Goal: Use online tool/utility: Utilize a website feature to perform a specific function

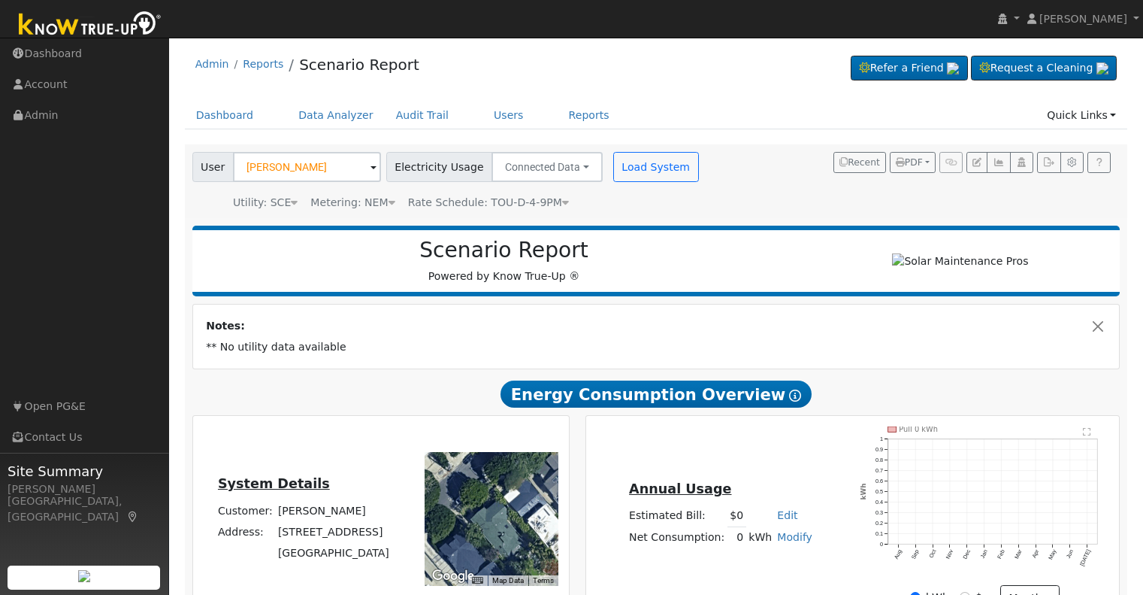
scroll to position [77, 0]
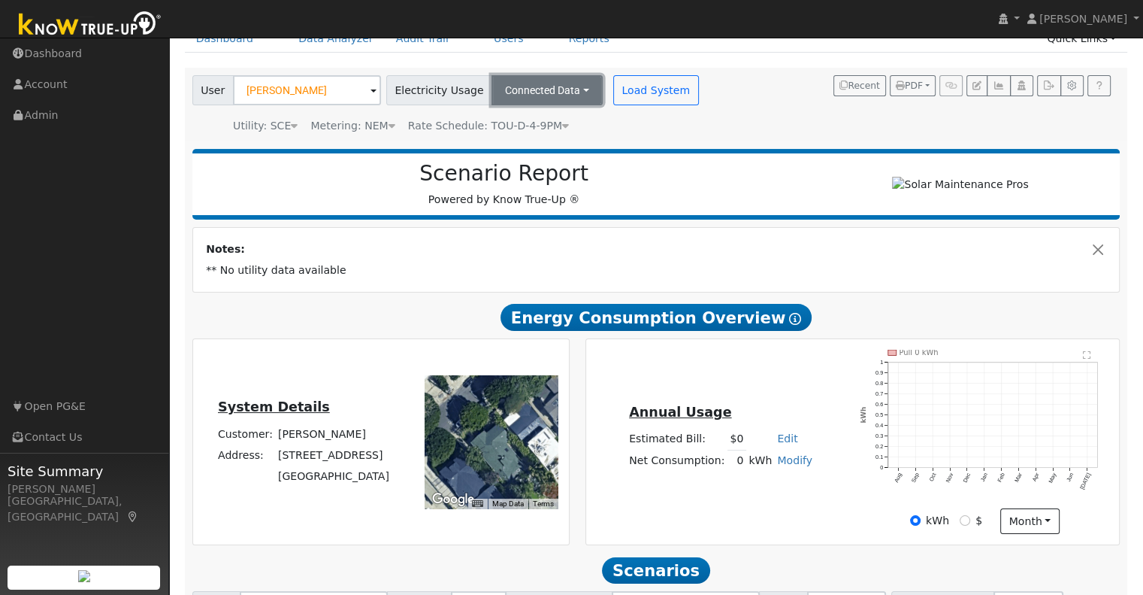
click at [574, 94] on button "Connected Data" at bounding box center [547, 90] width 111 height 30
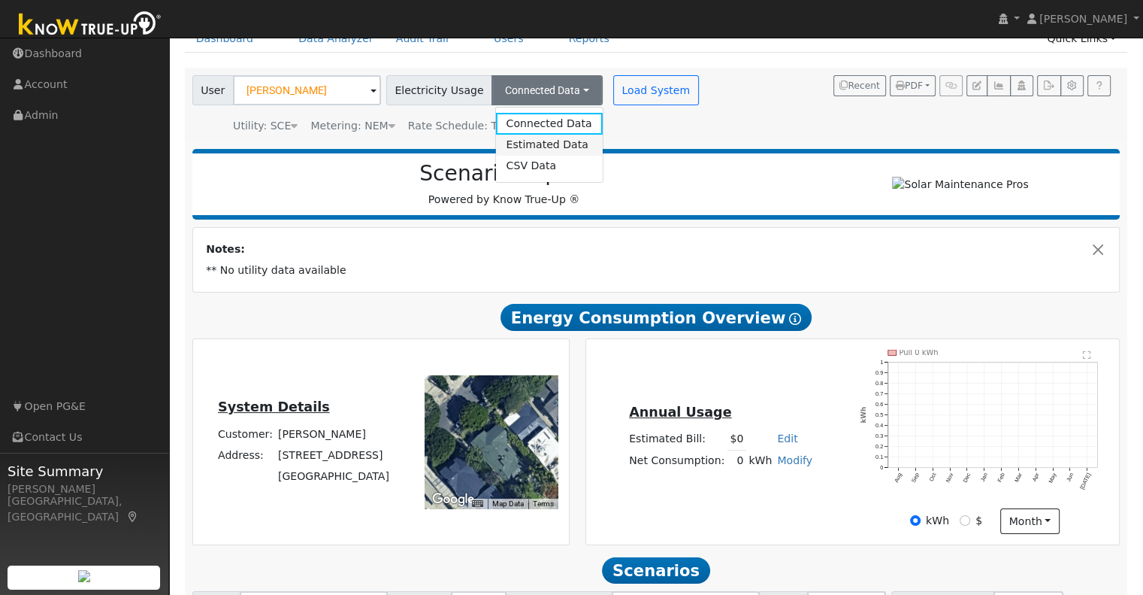
click at [535, 150] on link "Estimated Data" at bounding box center [548, 145] width 107 height 21
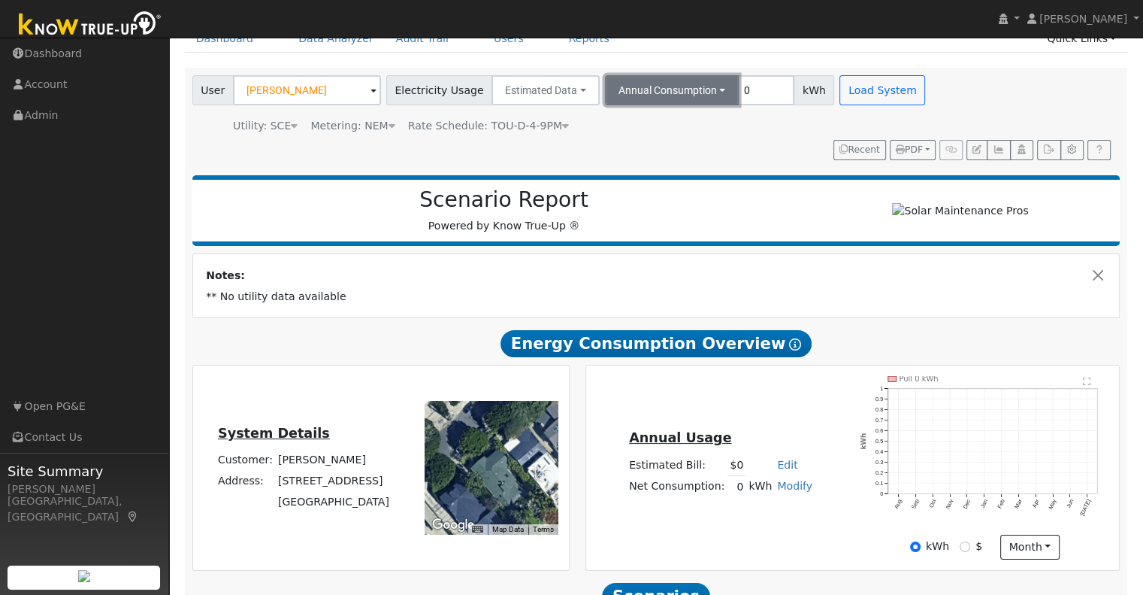
click at [706, 90] on button "Annual Consumption" at bounding box center [672, 90] width 135 height 30
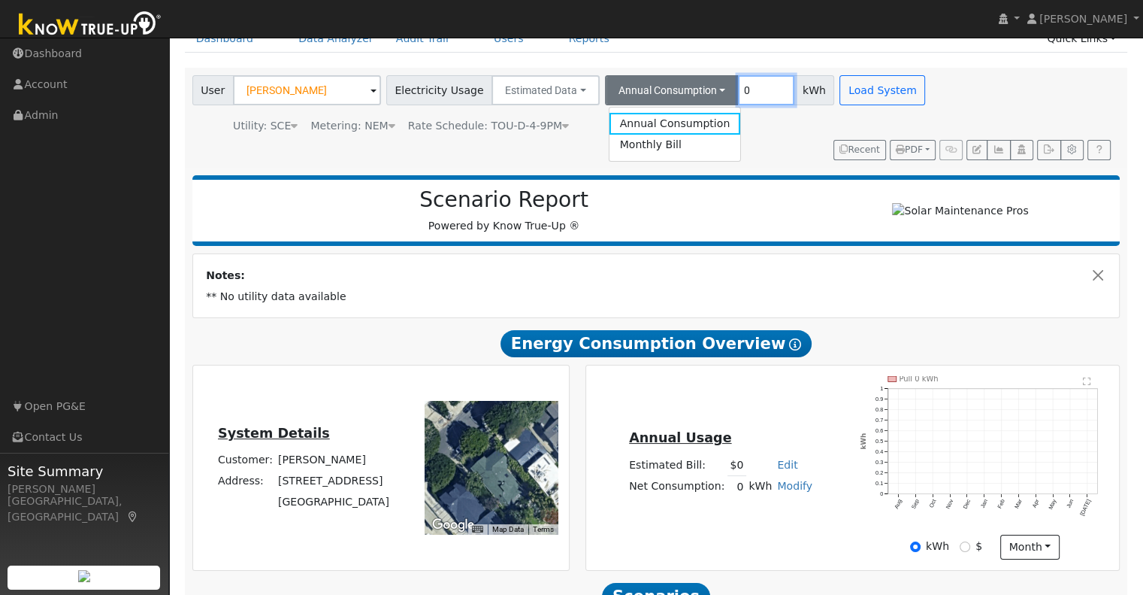
click at [738, 89] on input "0" at bounding box center [766, 90] width 56 height 30
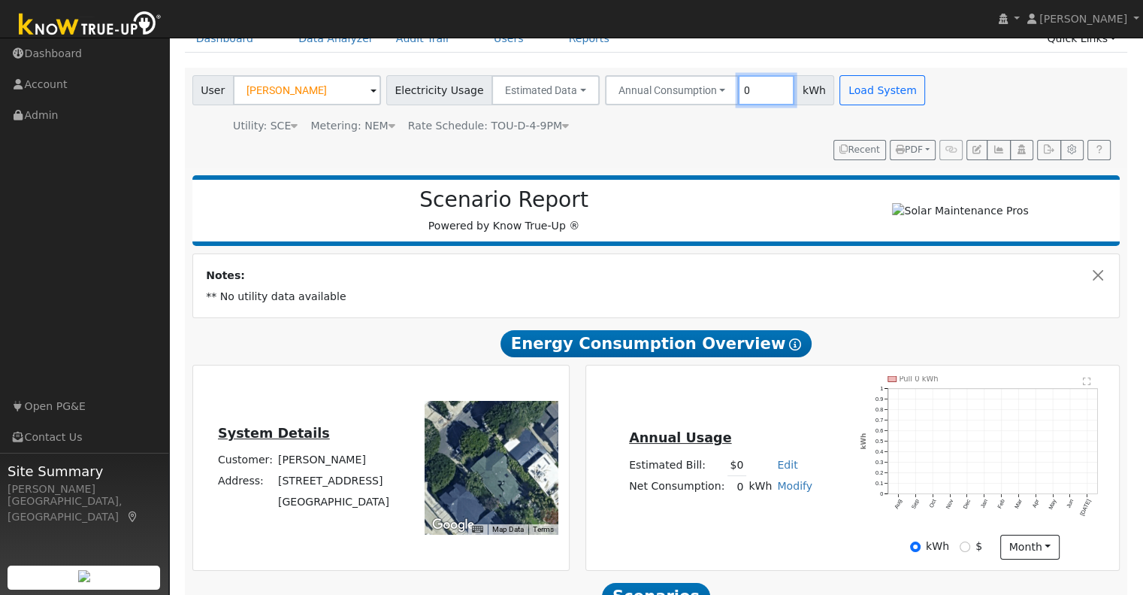
click at [738, 89] on input "0" at bounding box center [766, 90] width 56 height 30
type input "15650"
click at [856, 93] on button "Load System" at bounding box center [883, 90] width 86 height 30
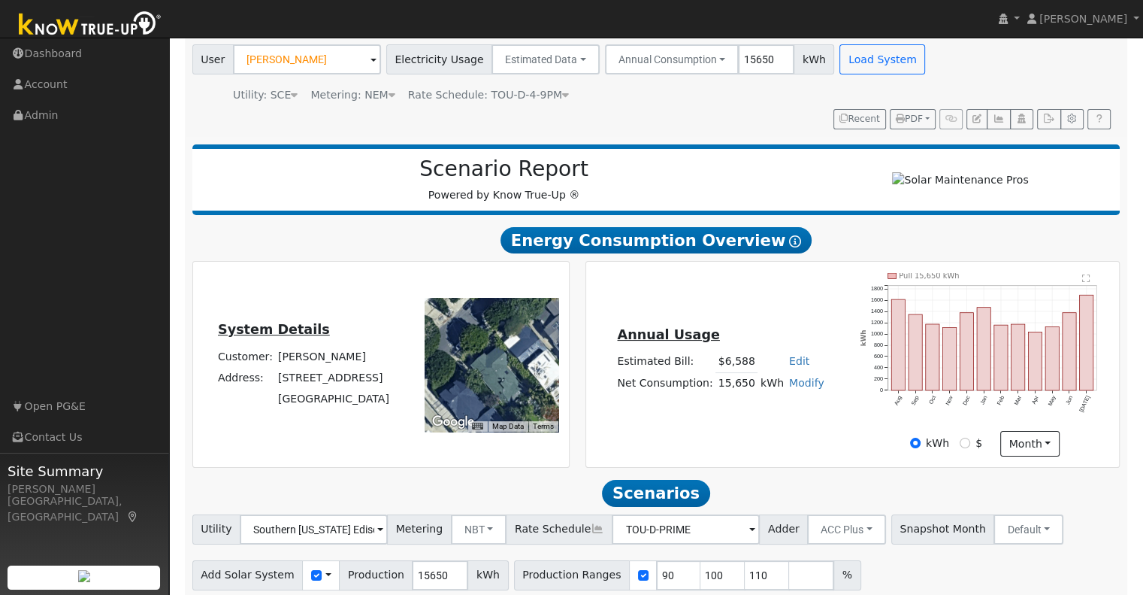
scroll to position [169, 0]
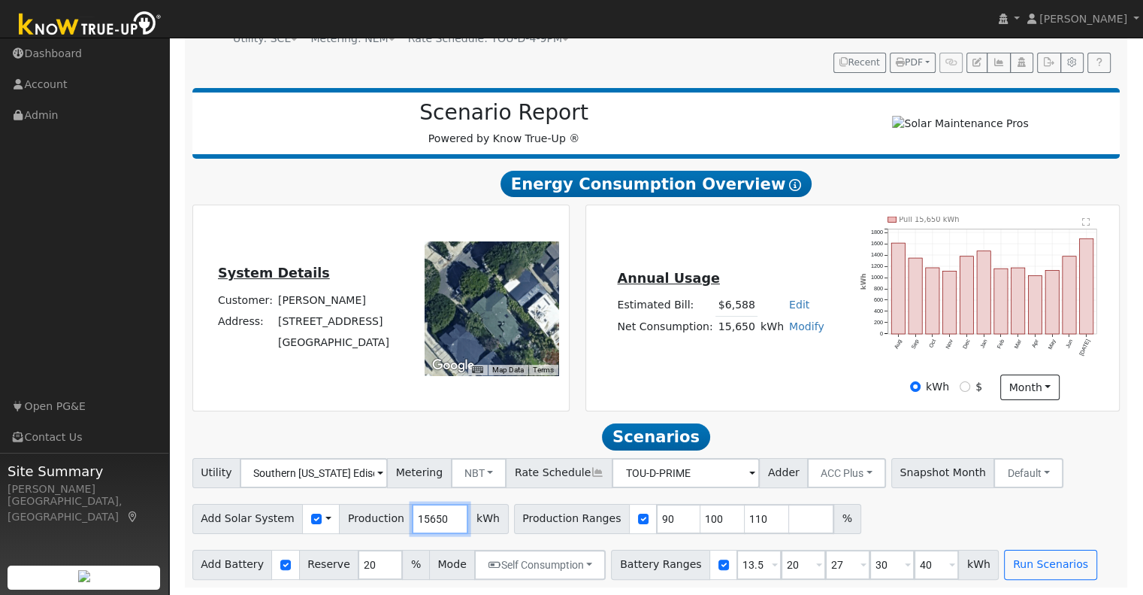
click at [419, 520] on input "15650" at bounding box center [440, 519] width 56 height 30
type input "7000"
click at [638, 519] on input "checkbox" at bounding box center [643, 518] width 11 height 11
checkbox input "false"
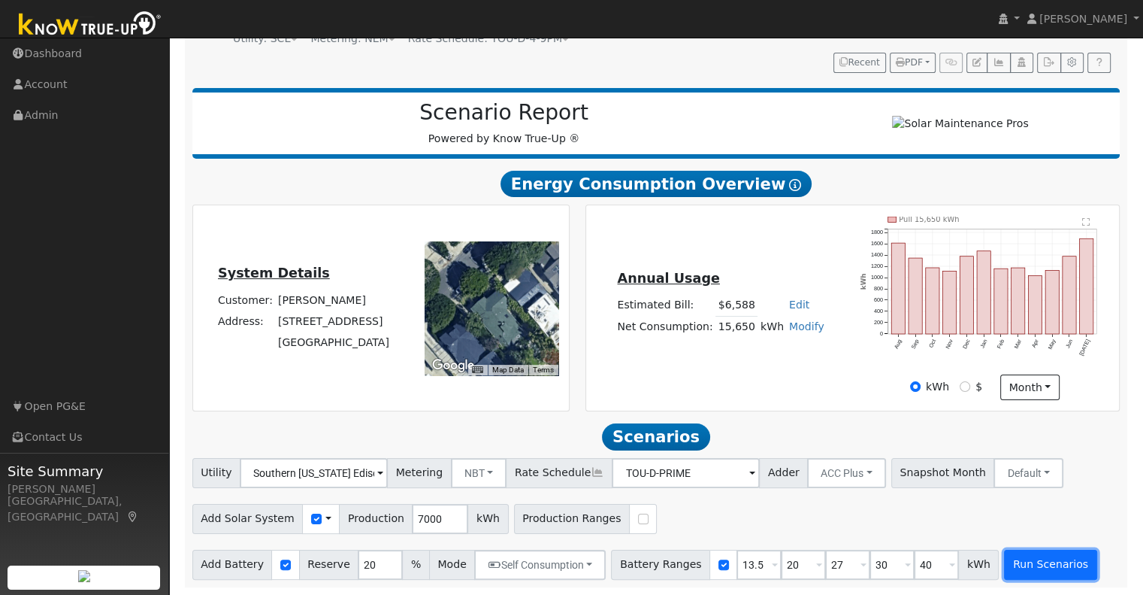
click at [1004, 562] on button "Run Scenarios" at bounding box center [1050, 565] width 92 height 30
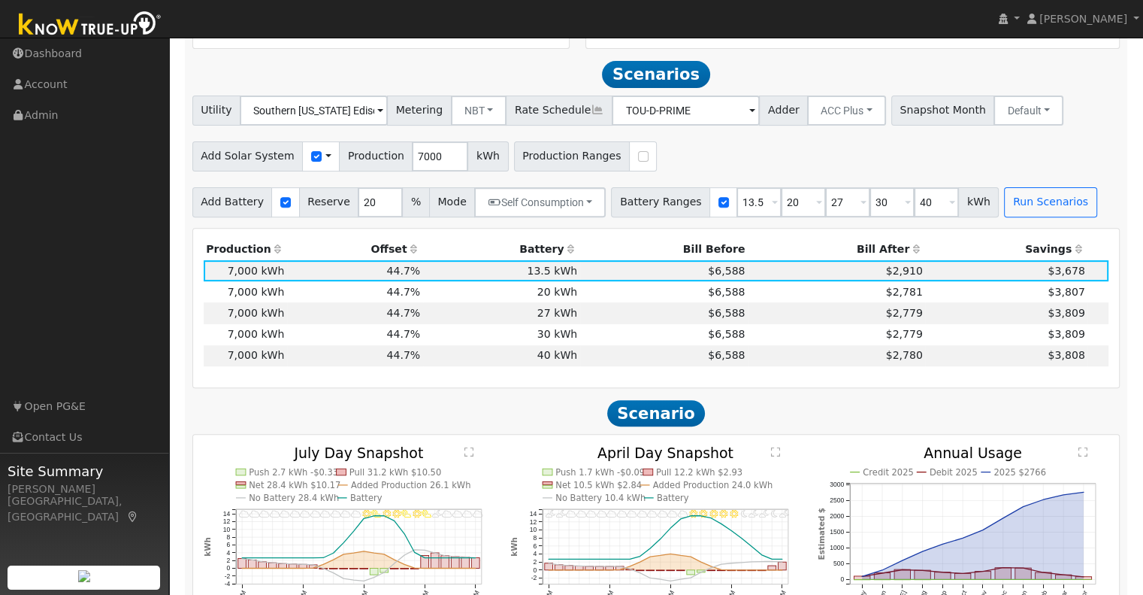
scroll to position [546, 0]
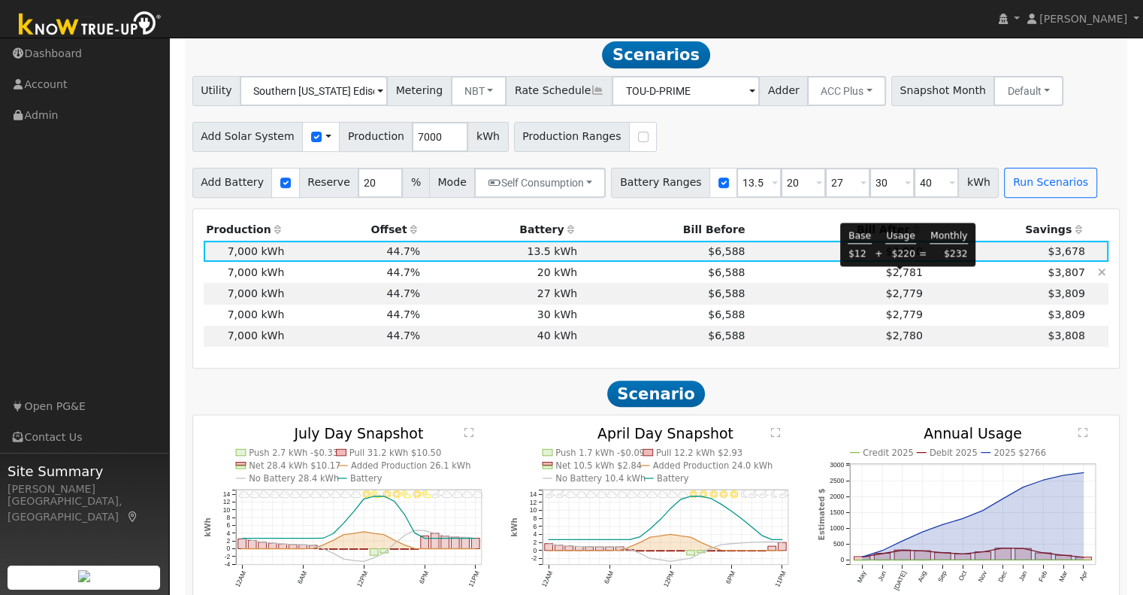
drag, startPoint x: 898, startPoint y: 280, endPoint x: 933, endPoint y: 280, distance: 35.3
click at [933, 280] on td "$3,807" at bounding box center [1006, 272] width 162 height 21
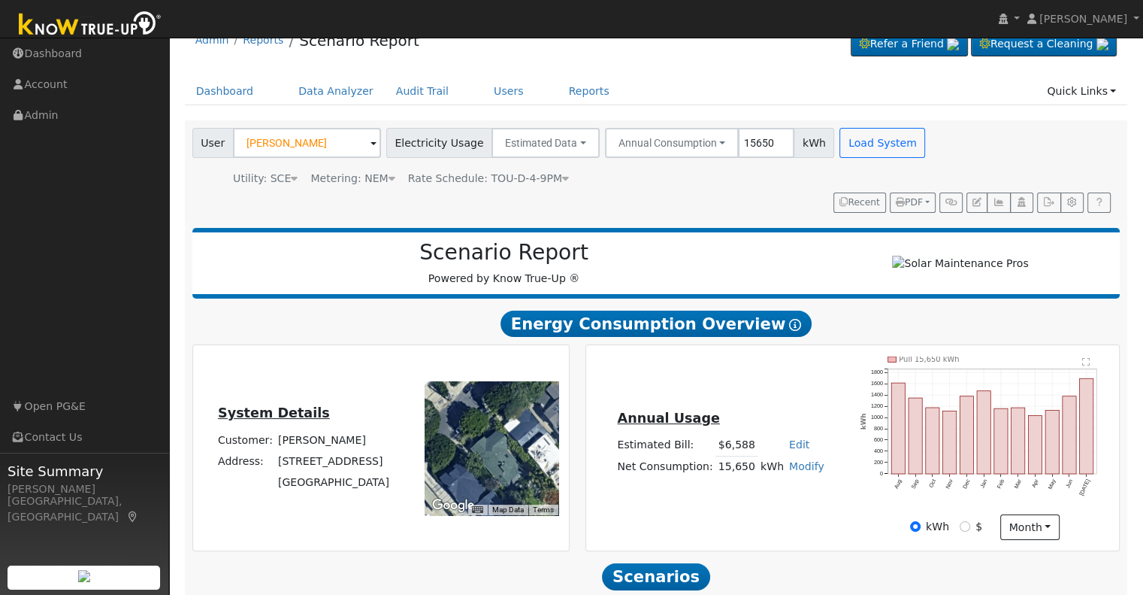
scroll to position [0, 0]
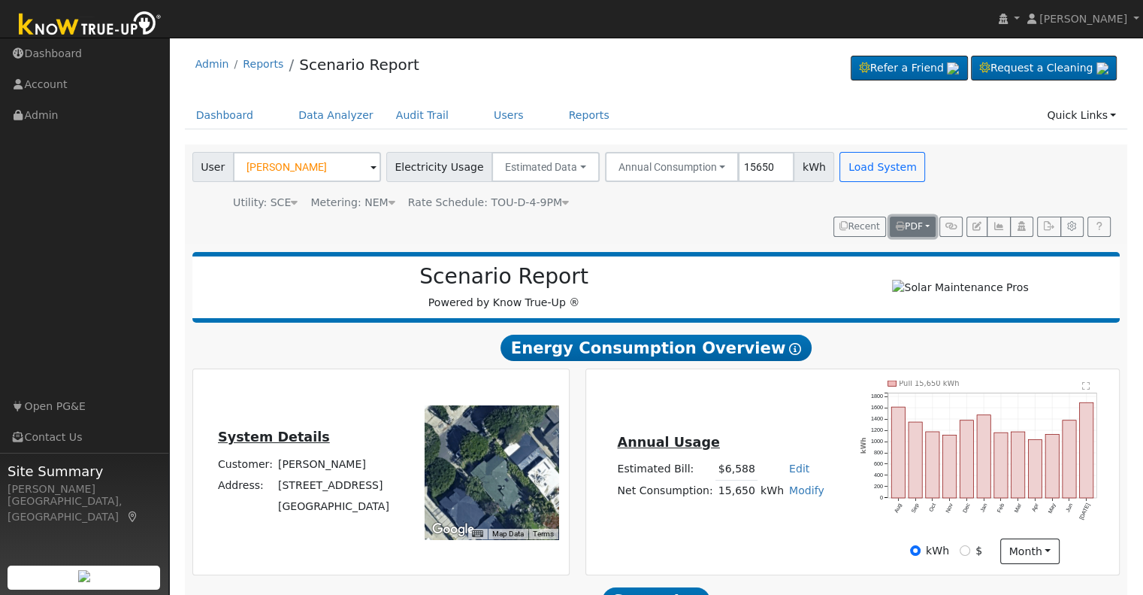
click at [925, 225] on button "PDF" at bounding box center [913, 226] width 46 height 21
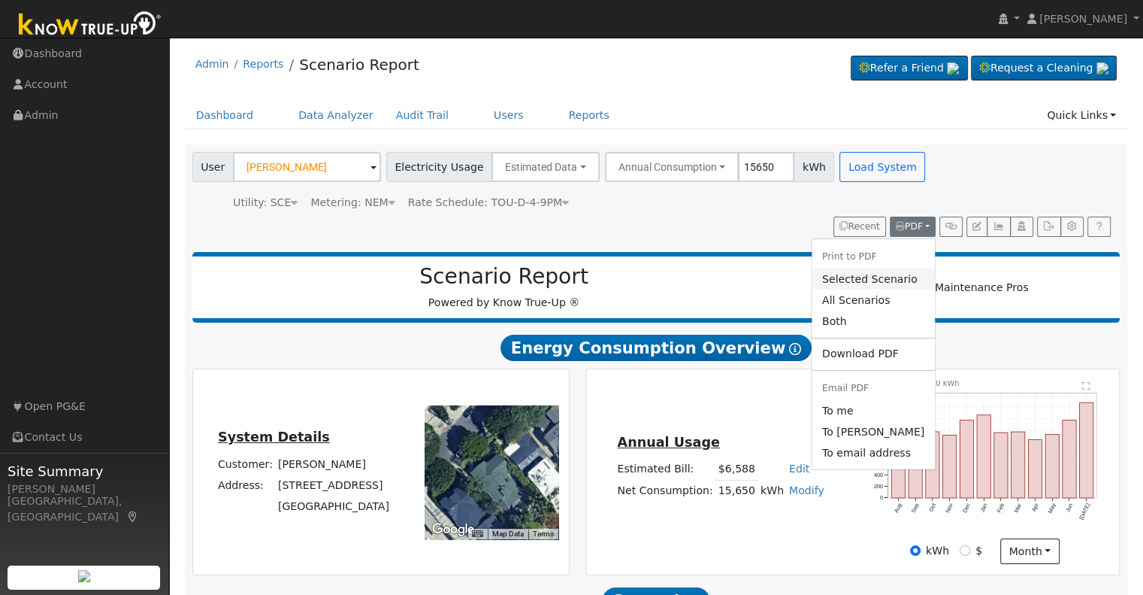
click at [864, 278] on link "Selected Scenario" at bounding box center [873, 278] width 123 height 21
